Goal: Information Seeking & Learning: Check status

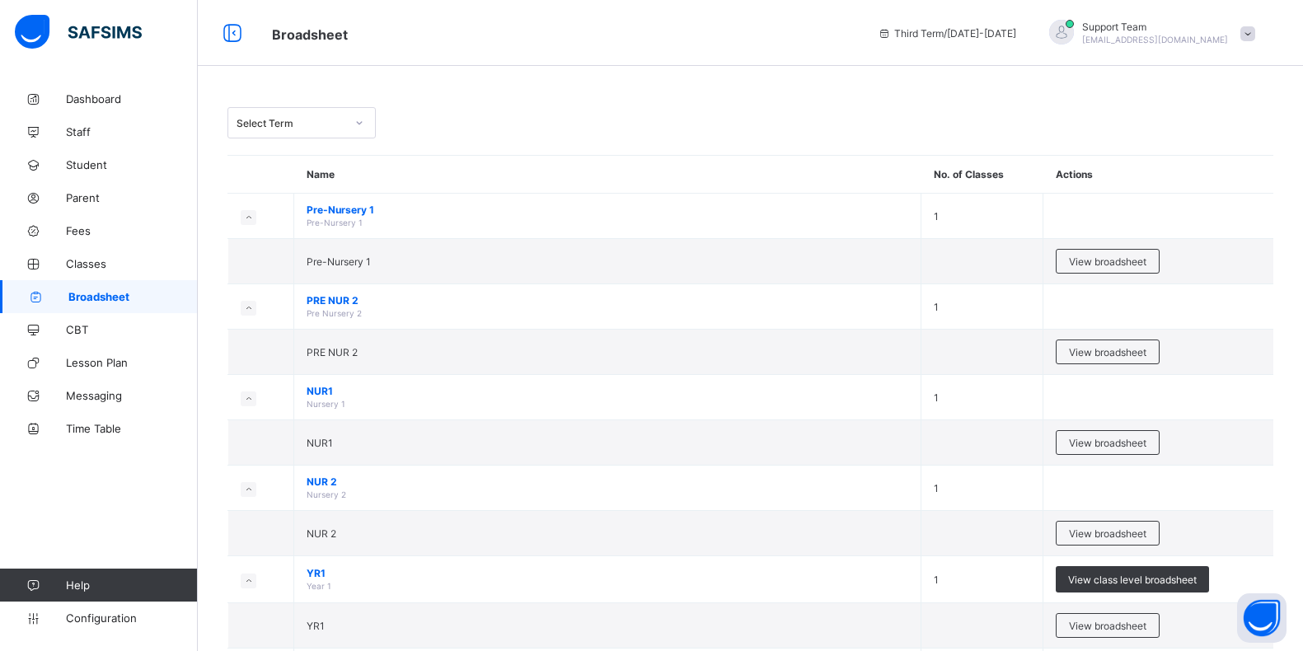
scroll to position [205, 0]
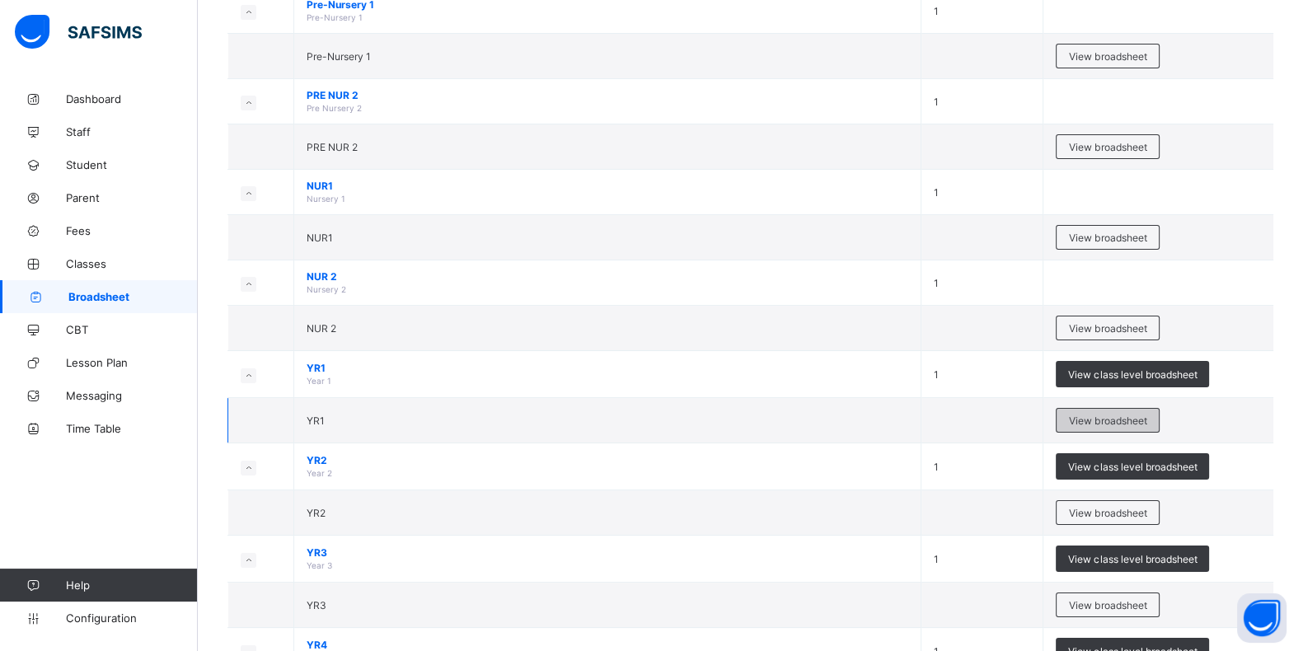
click at [1114, 414] on span "View broadsheet" at bounding box center [1107, 420] width 77 height 12
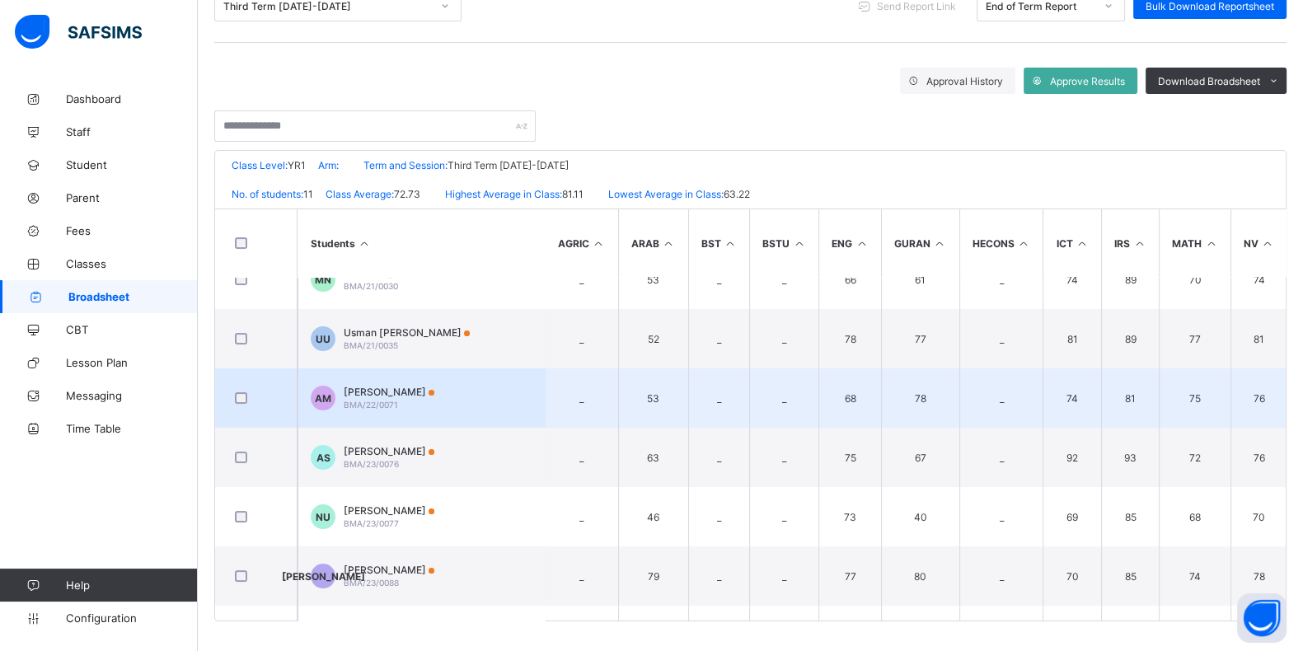
scroll to position [314, 0]
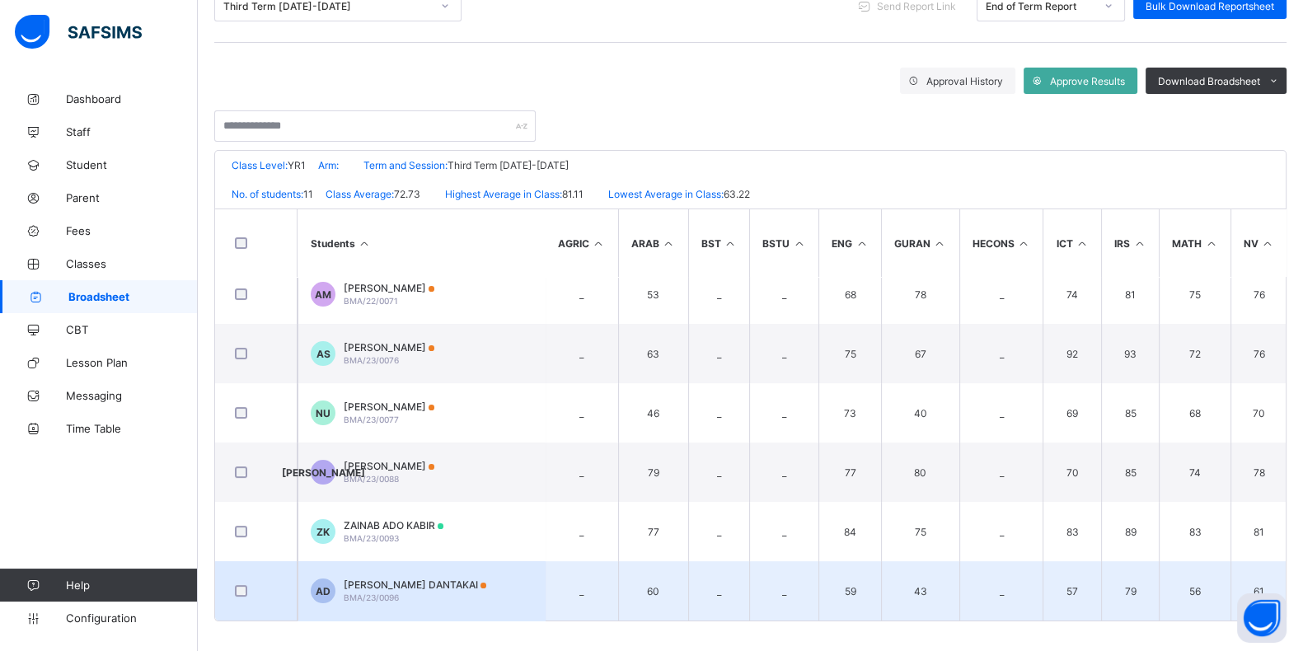
click at [483, 567] on td "AD [PERSON_NAME] DANTAKAI BMA/23/0096" at bounding box center [420, 590] width 247 height 59
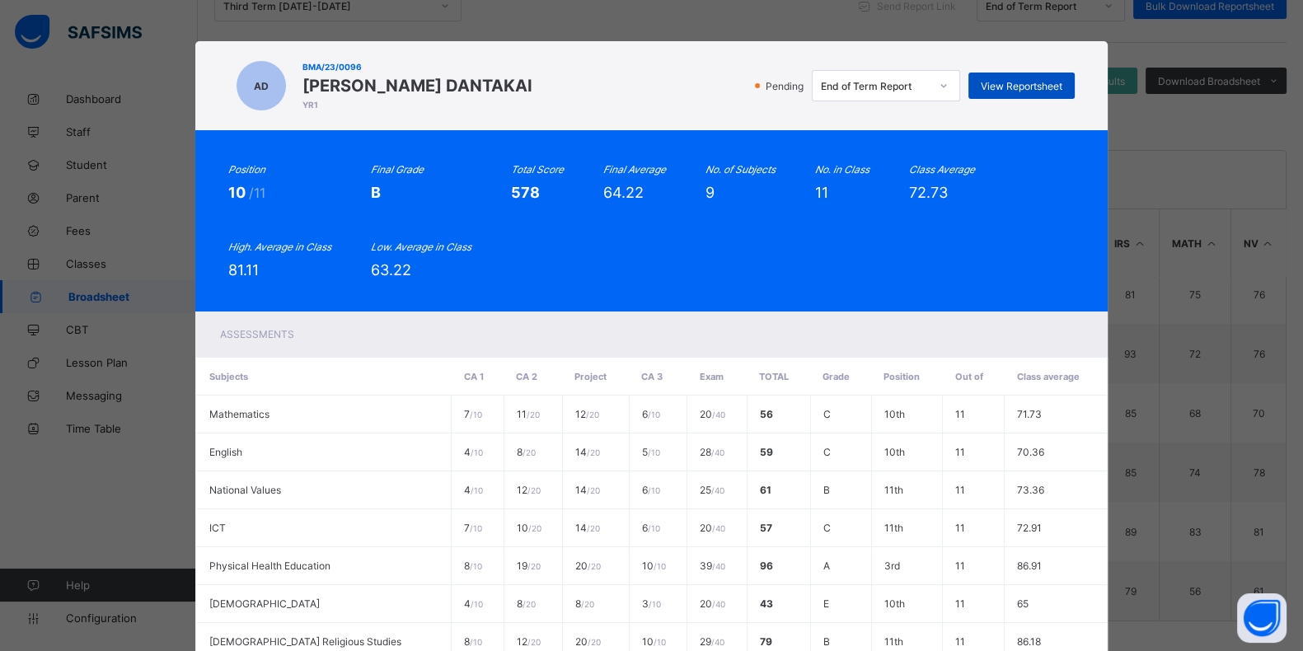
click at [1003, 84] on span "View Reportsheet" at bounding box center [1021, 86] width 82 height 12
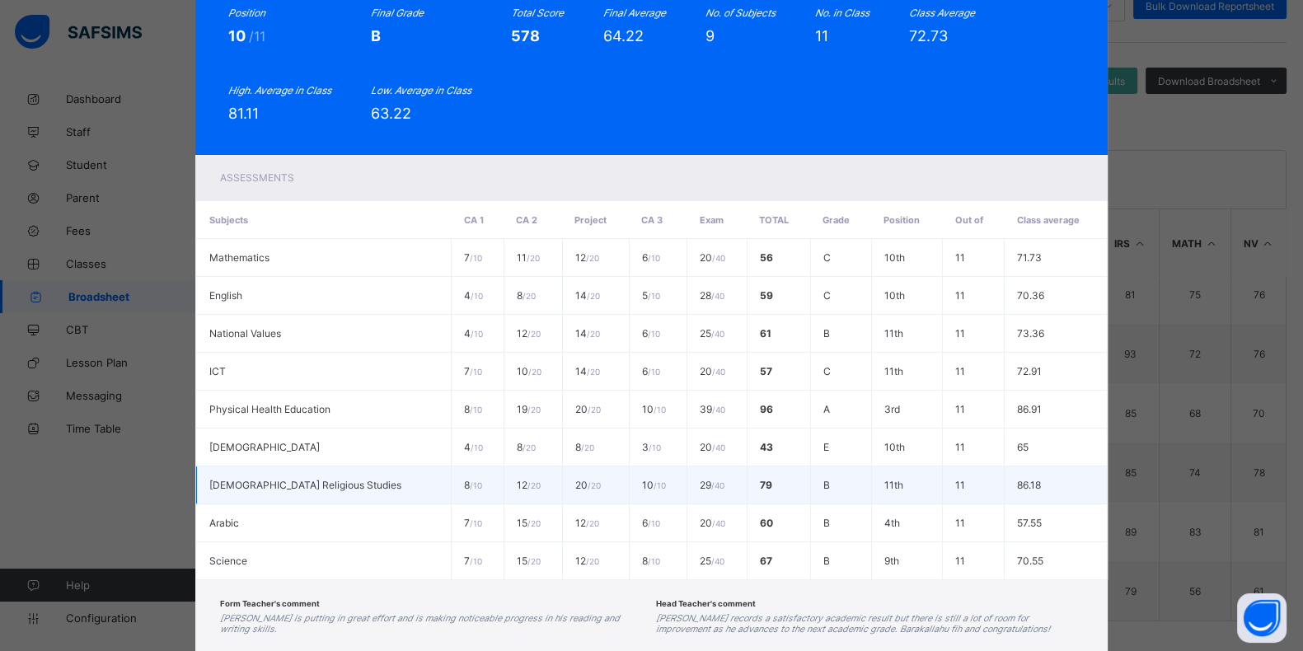
scroll to position [248, 0]
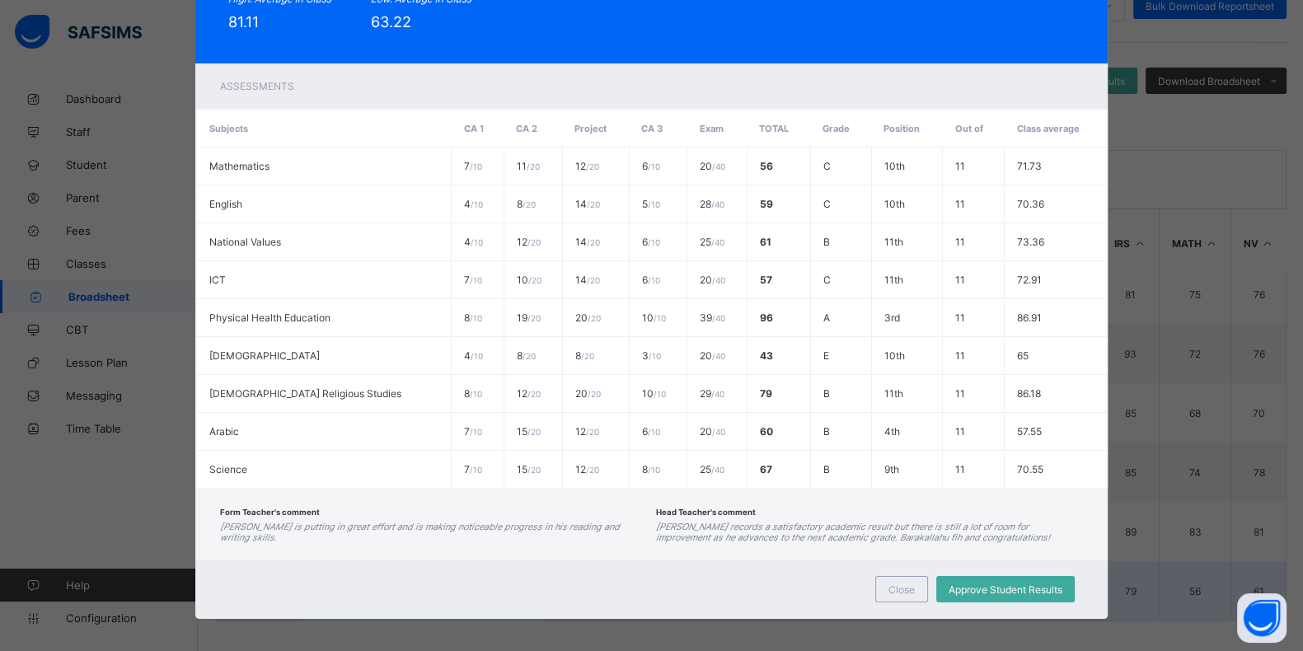
click at [897, 583] on span "Close" at bounding box center [901, 589] width 26 height 12
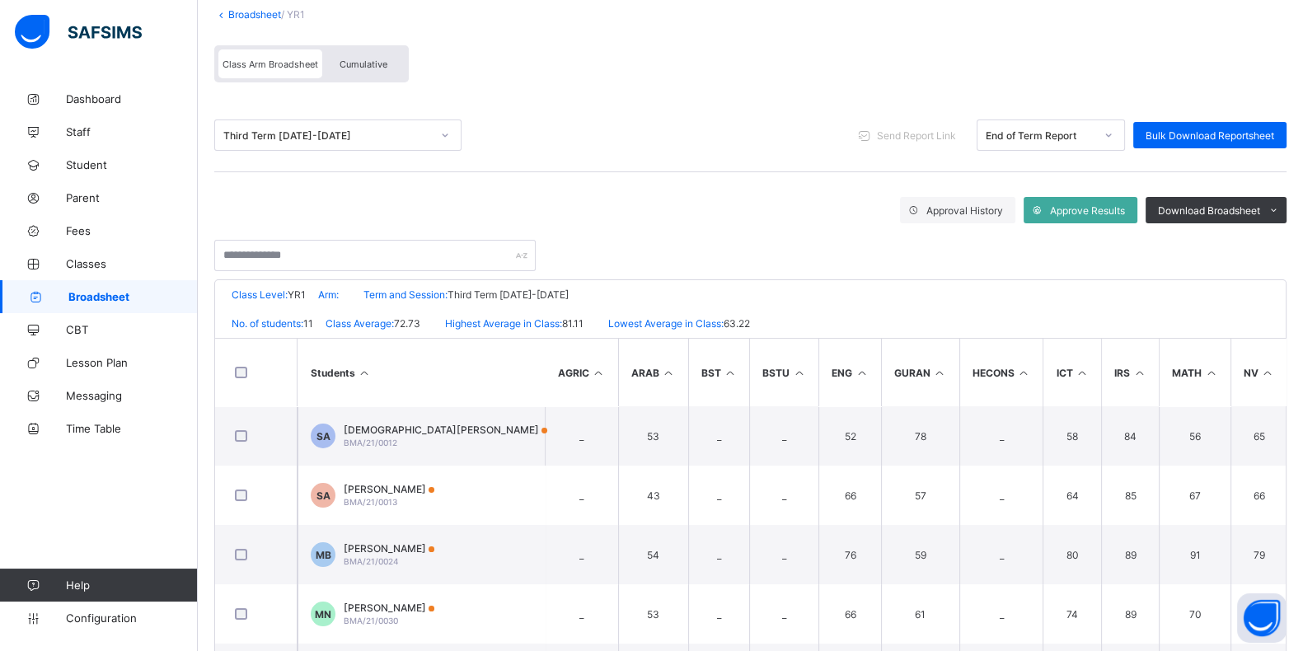
scroll to position [0, 0]
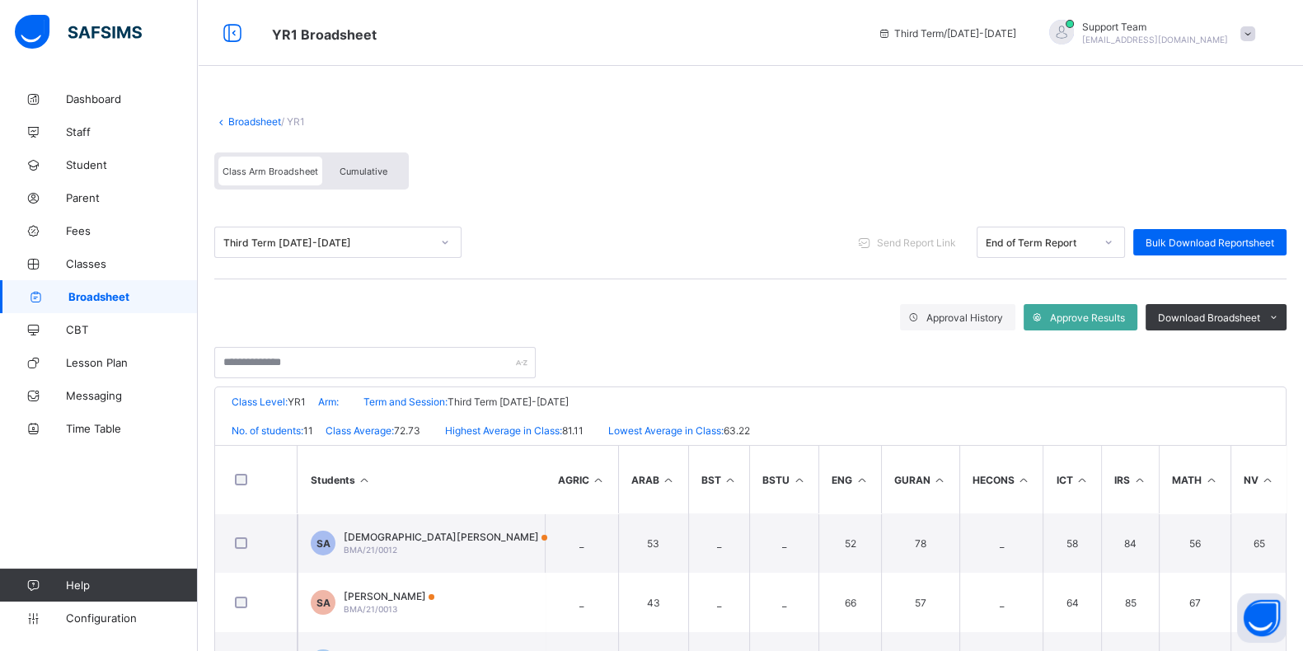
click at [351, 174] on span "Cumulative" at bounding box center [363, 172] width 48 height 12
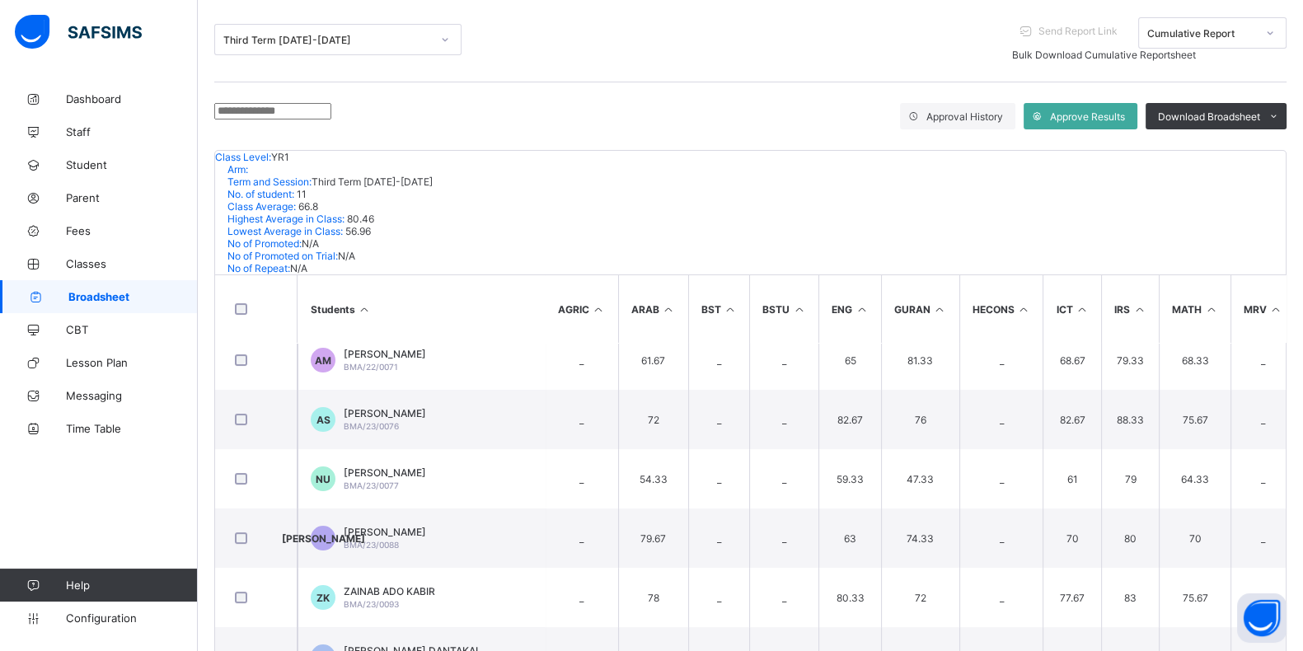
scroll to position [315, 0]
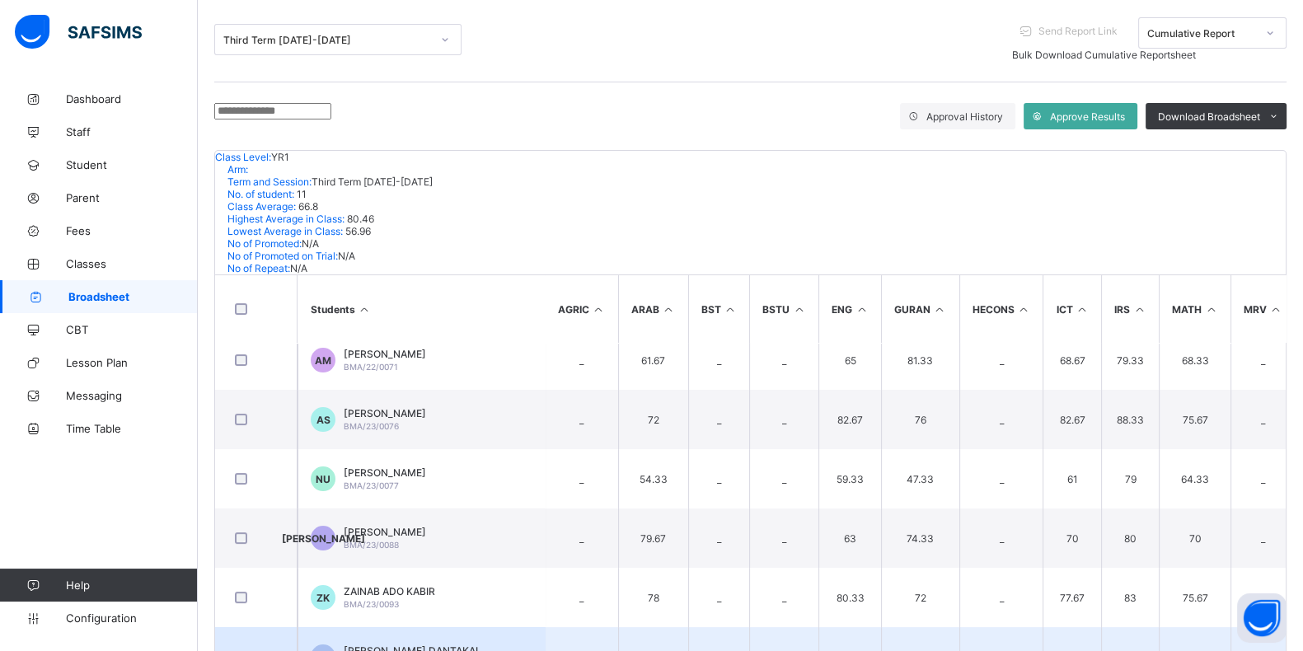
click at [442, 627] on td "AD [PERSON_NAME] DANTAKAI BMA/23/0096" at bounding box center [420, 656] width 247 height 59
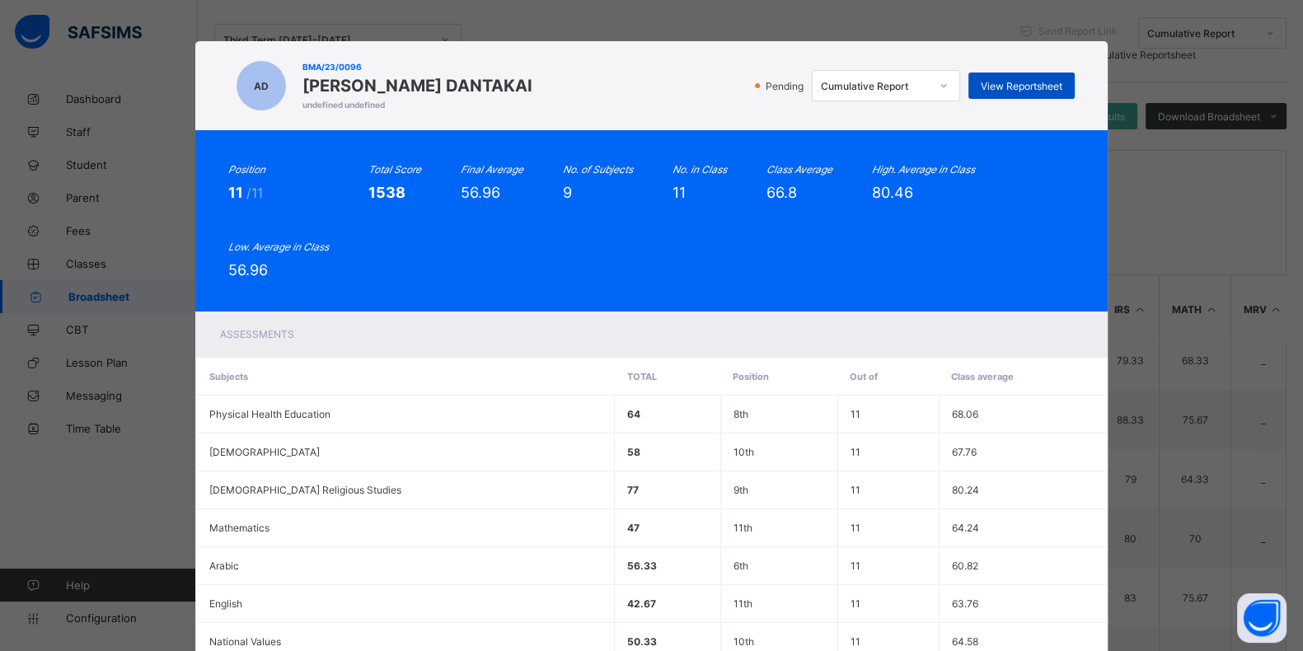
click at [1009, 92] on div "View Reportsheet" at bounding box center [1021, 85] width 106 height 26
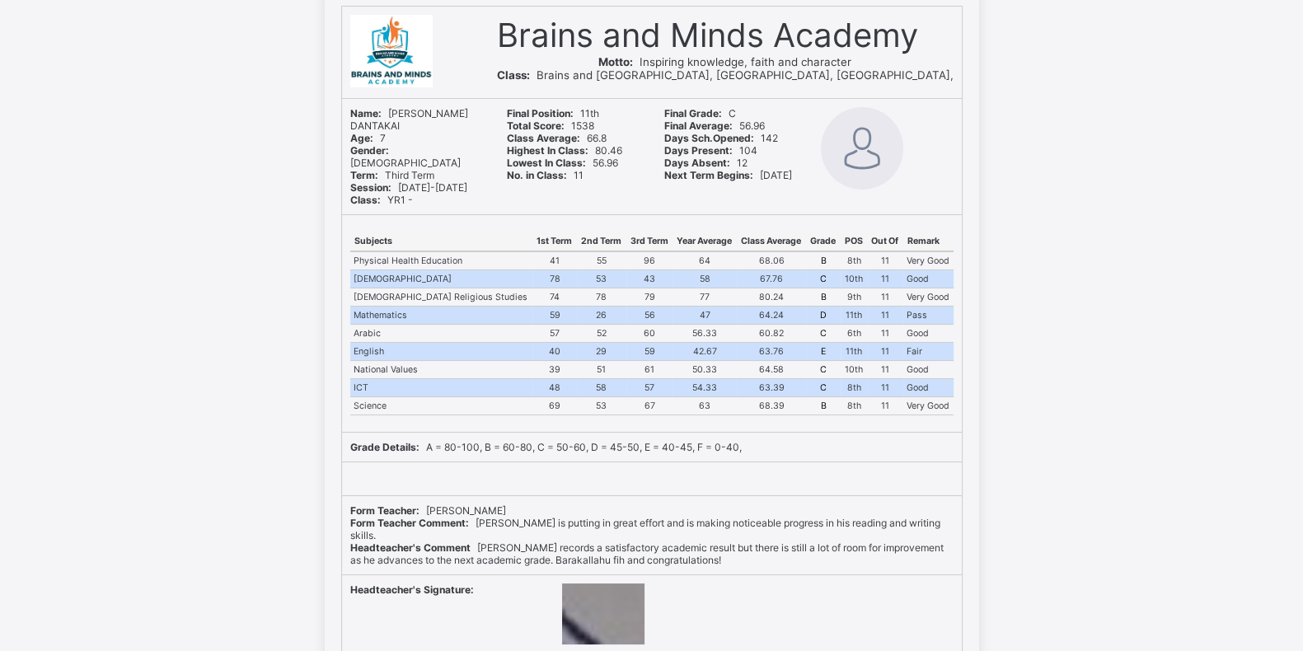
scroll to position [1, 0]
